Goal: Task Accomplishment & Management: Manage account settings

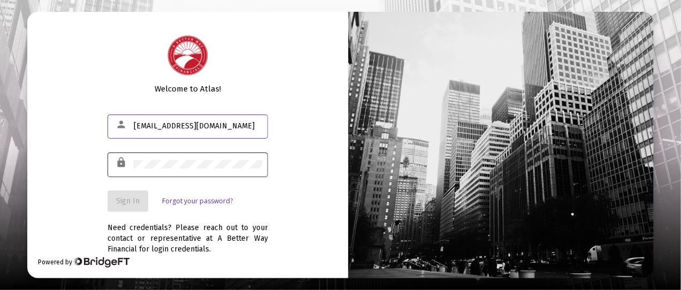
type input "[EMAIL_ADDRESS][DOMAIN_NAME]"
click at [146, 159] on div at bounding box center [198, 164] width 128 height 26
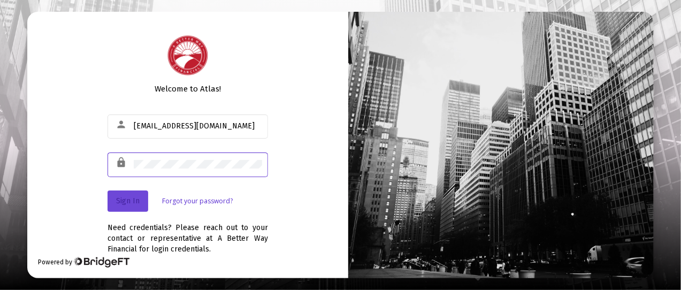
click at [129, 197] on span "Sign In" at bounding box center [128, 200] width 24 height 9
